Goal: Information Seeking & Learning: Learn about a topic

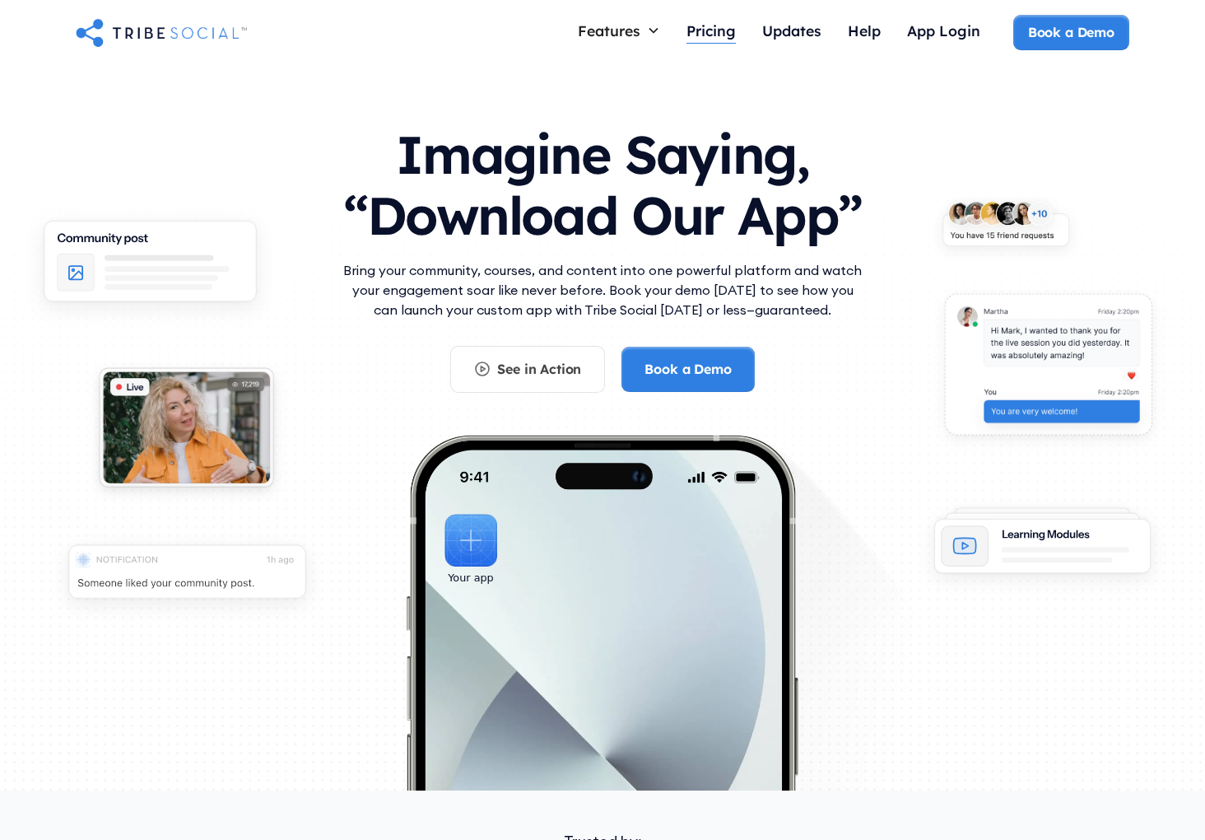
click at [698, 33] on div "Pricing" at bounding box center [711, 30] width 49 height 18
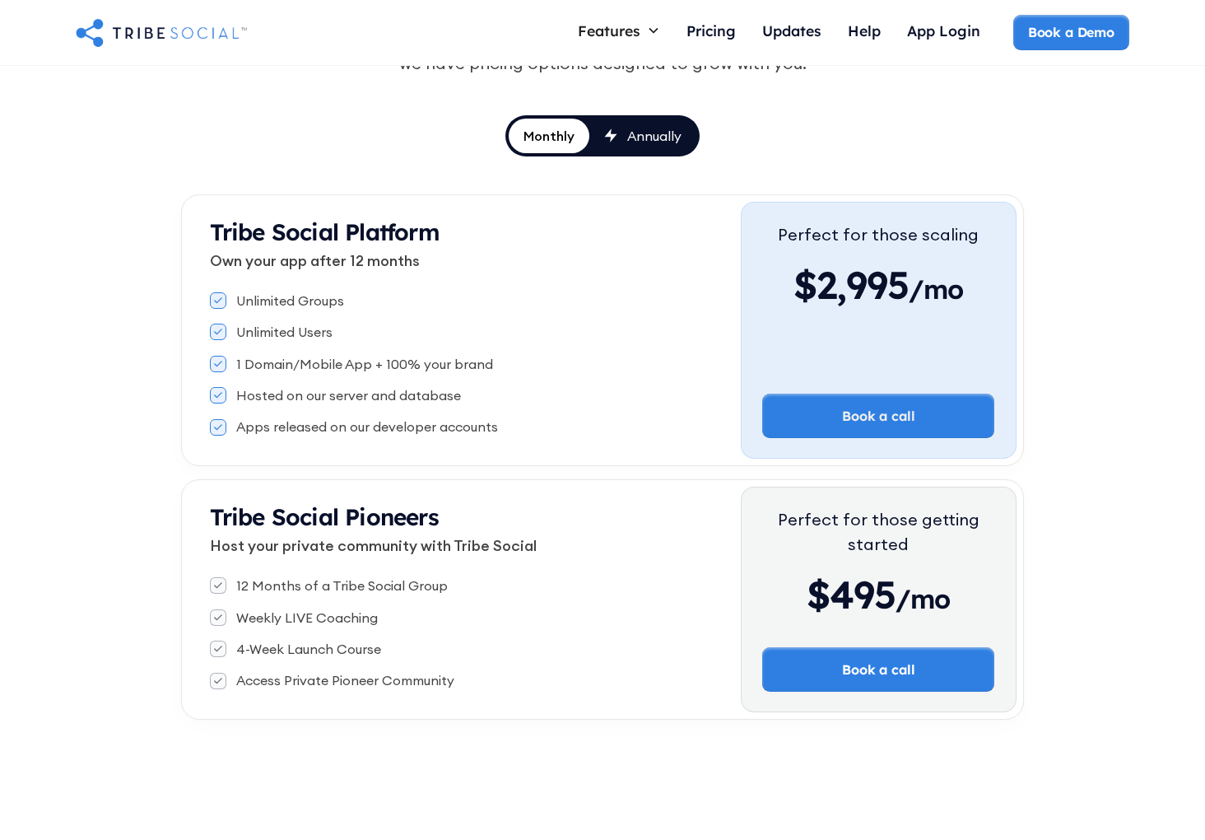
scroll to position [189, 0]
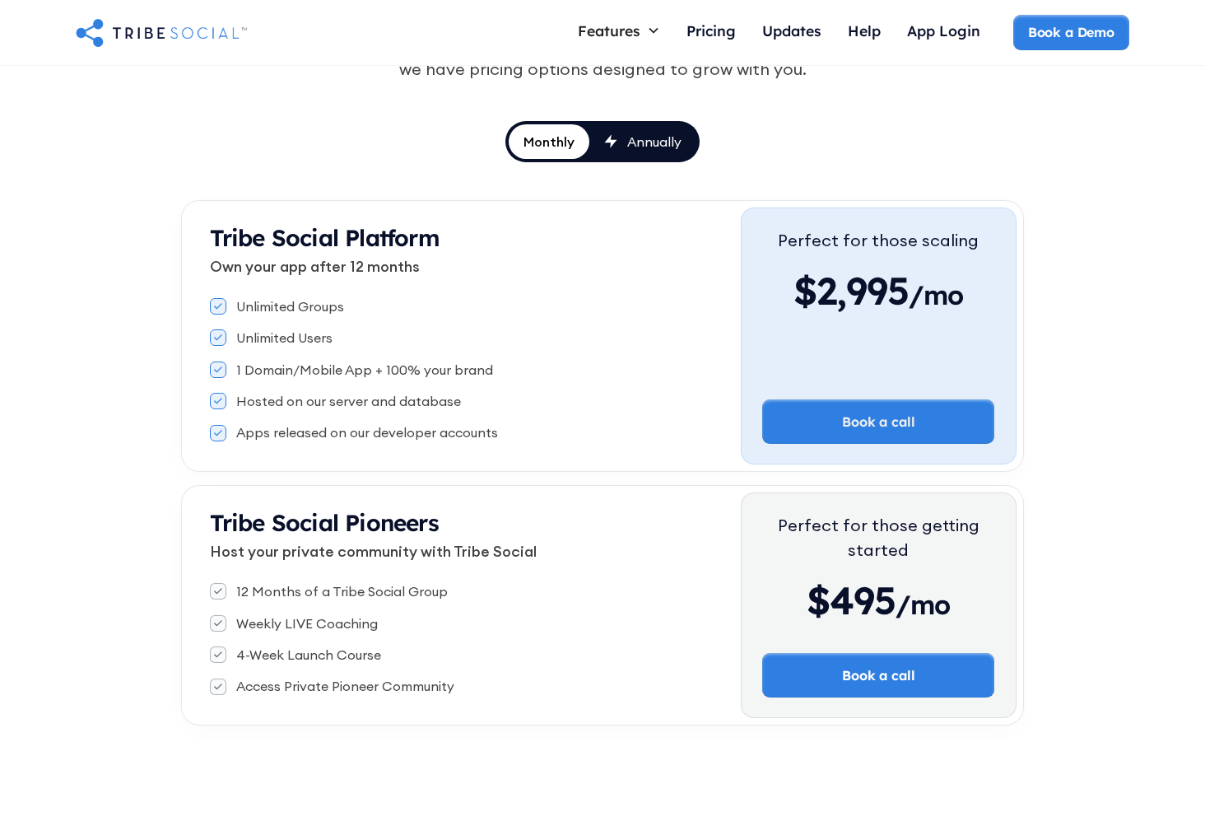
click at [614, 131] on link "Annually" at bounding box center [642, 141] width 107 height 35
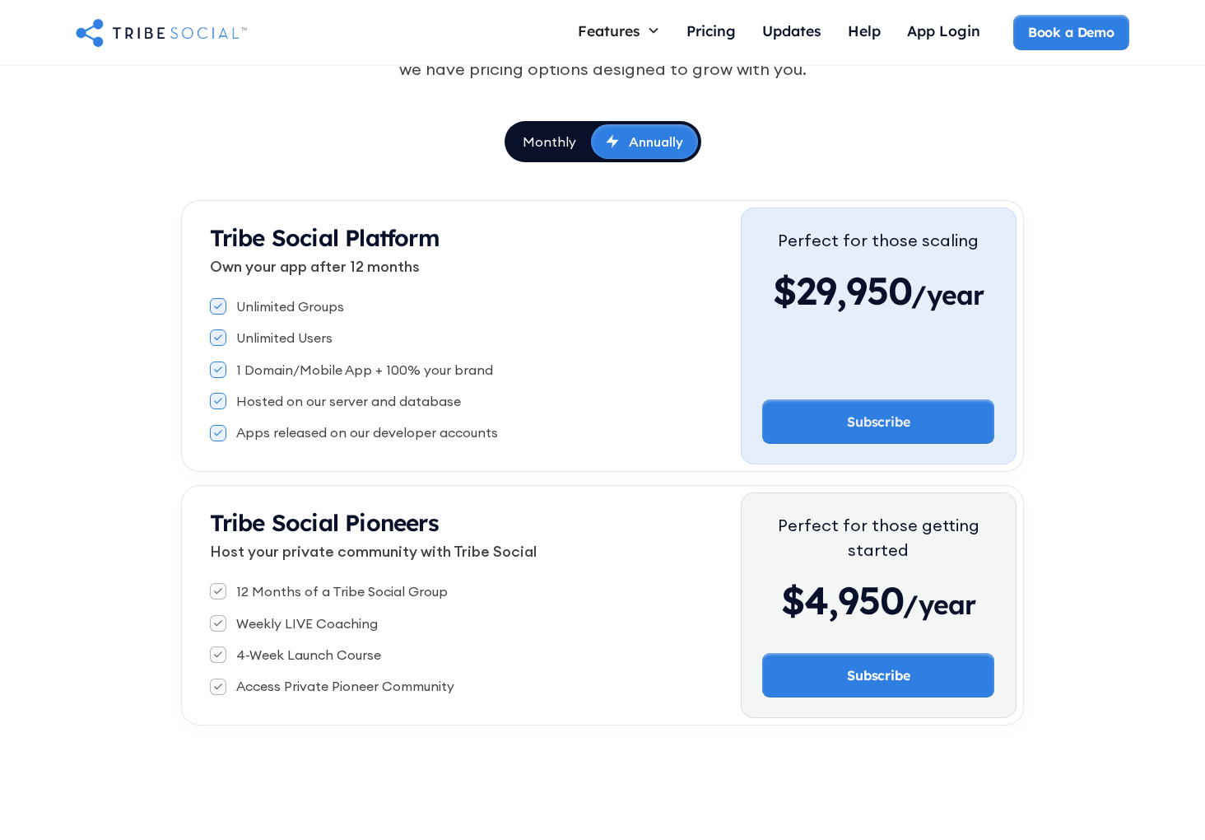
click at [557, 138] on div "Monthly" at bounding box center [550, 142] width 54 height 18
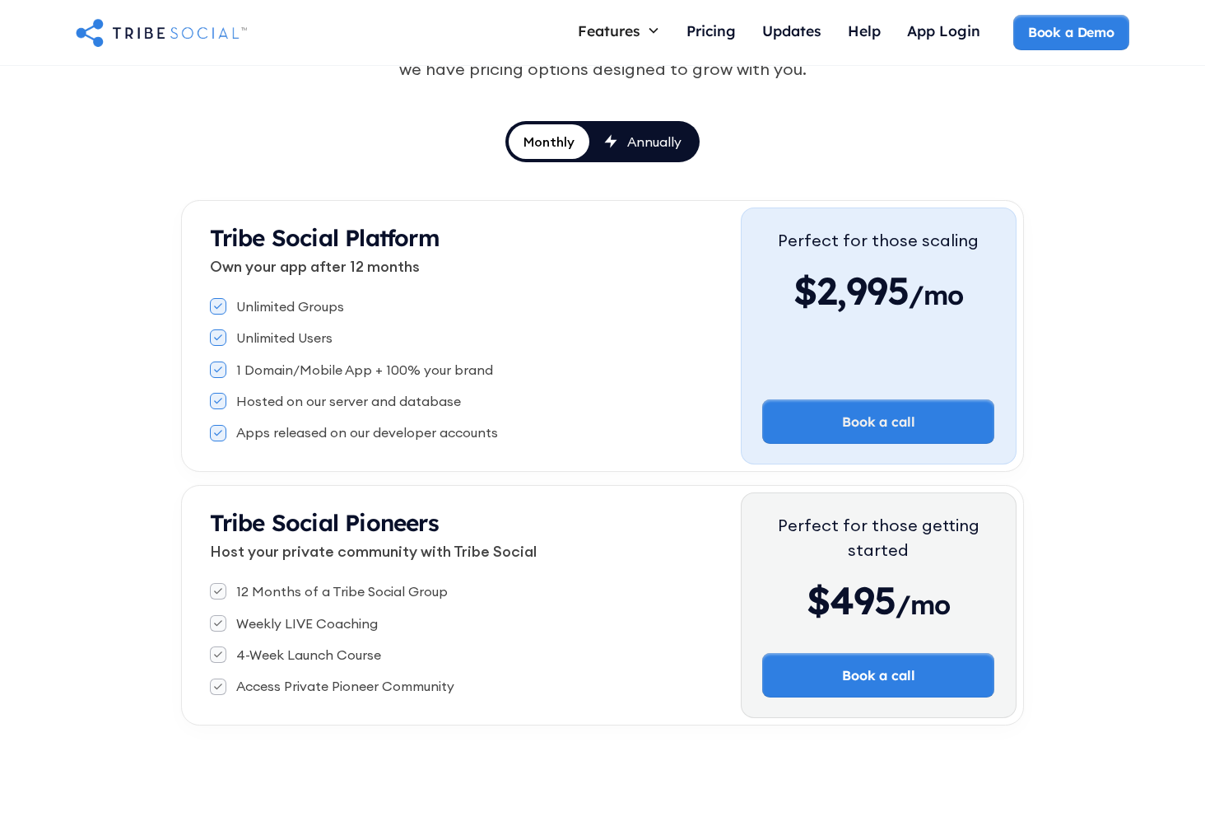
click at [160, 26] on img "home" at bounding box center [161, 32] width 171 height 33
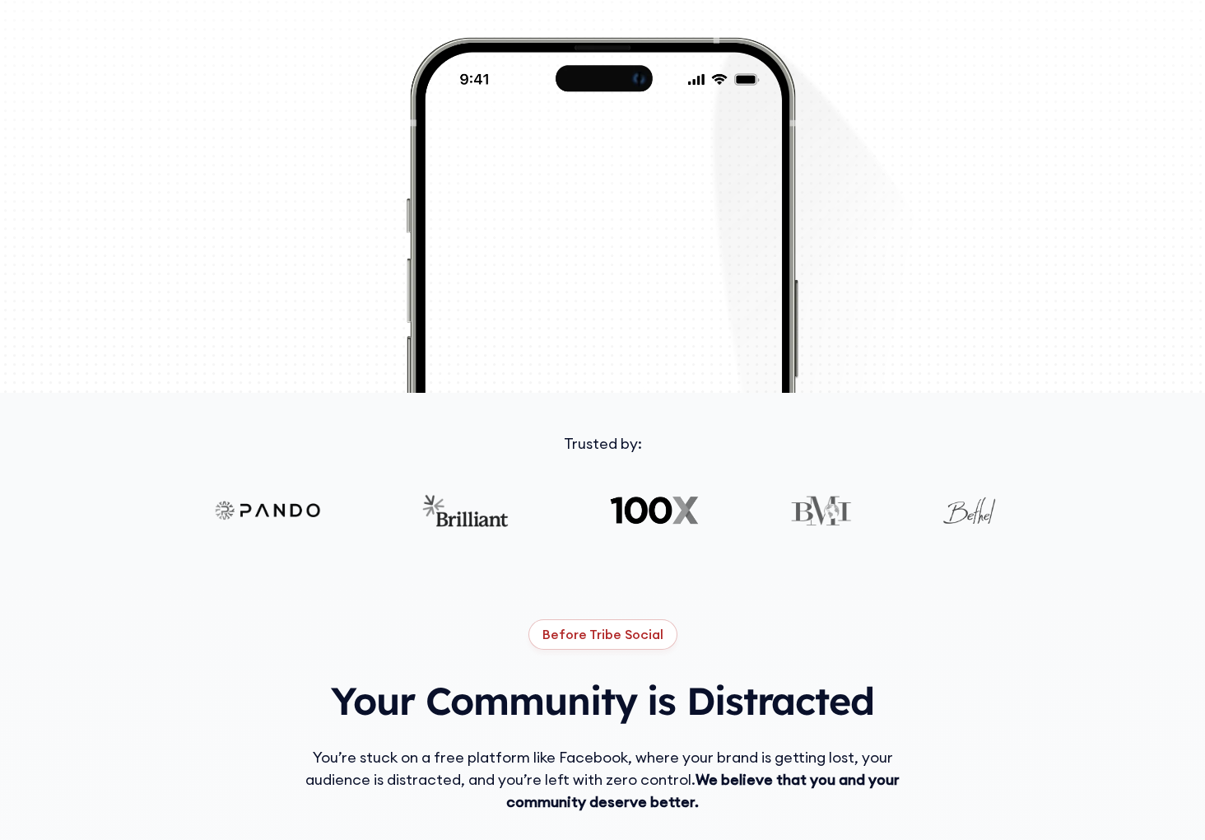
scroll to position [398, 0]
